Goal: Information Seeking & Learning: Check status

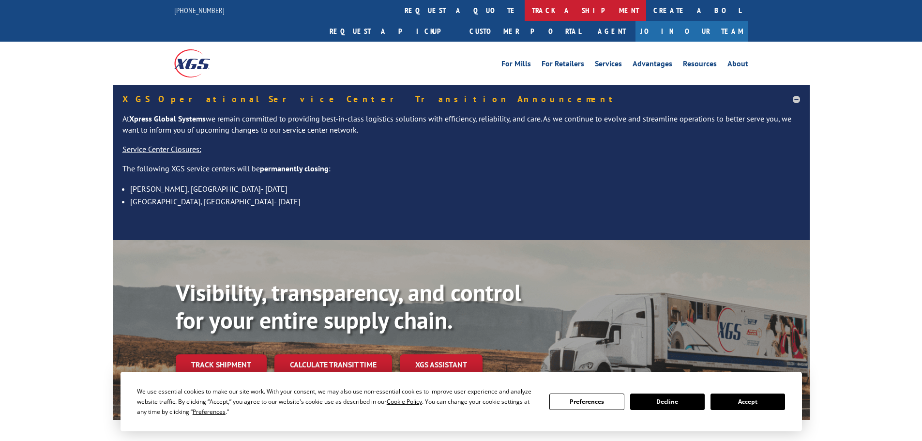
click at [525, 10] on link "track a shipment" at bounding box center [585, 10] width 121 height 21
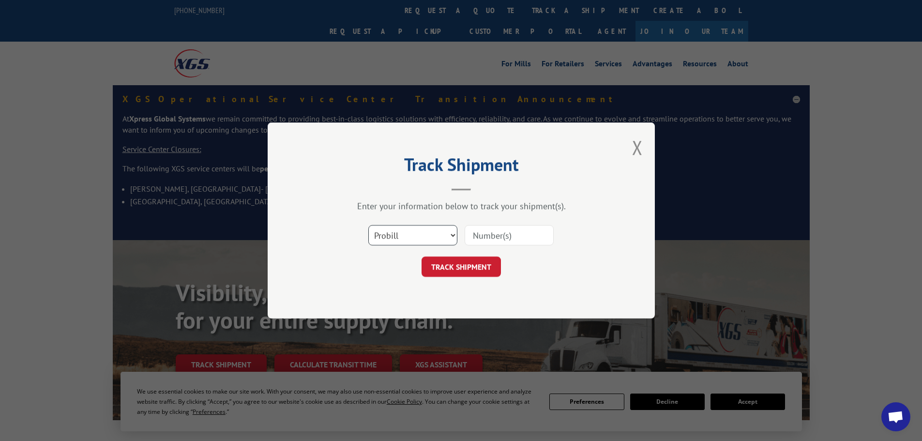
drag, startPoint x: 404, startPoint y: 236, endPoint x: 394, endPoint y: 244, distance: 12.7
click at [404, 238] on select "Select category... Probill BOL PO" at bounding box center [412, 235] width 89 height 20
select select "bol"
click at [368, 225] on select "Select category... Probill BOL PO" at bounding box center [412, 235] width 89 height 20
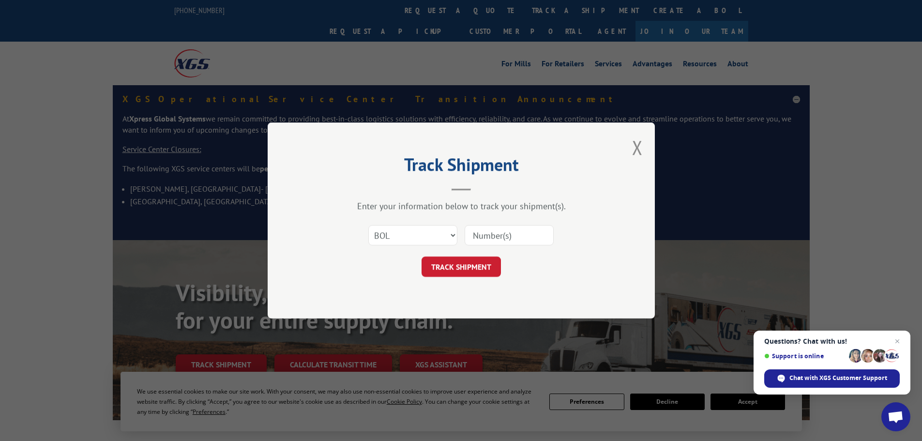
click at [488, 235] on input at bounding box center [509, 235] width 89 height 20
paste input "5040311"
type input "5040311"
click at [463, 262] on button "TRACK SHIPMENT" at bounding box center [460, 266] width 79 height 20
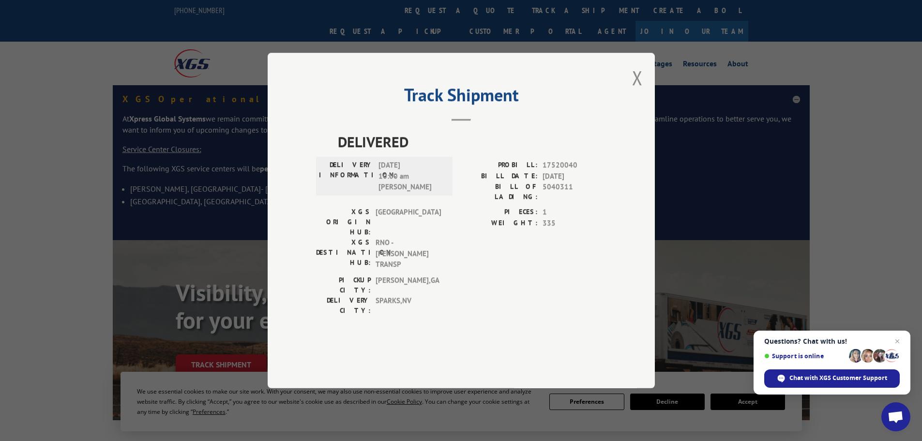
click at [343, 52] on div "Track Shipment DELIVERED DELIVERY INFORMATION: [DATE] 10:00 am BLAKE PROBILL: 1…" at bounding box center [461, 220] width 922 height 441
